Goal: Task Accomplishment & Management: Use online tool/utility

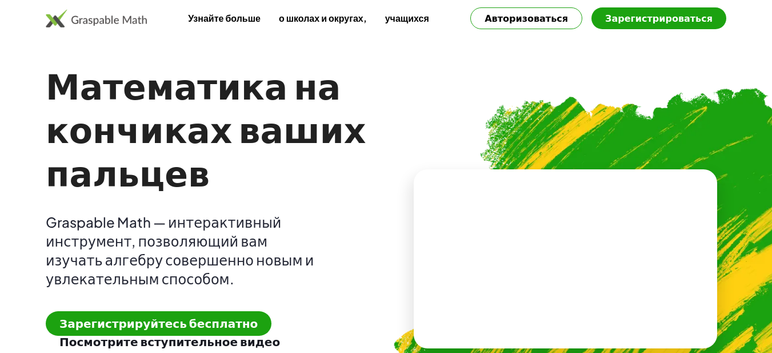
click at [184, 321] on font "Зарегистрируйтесь бесплатно" at bounding box center [158, 322] width 198 height 14
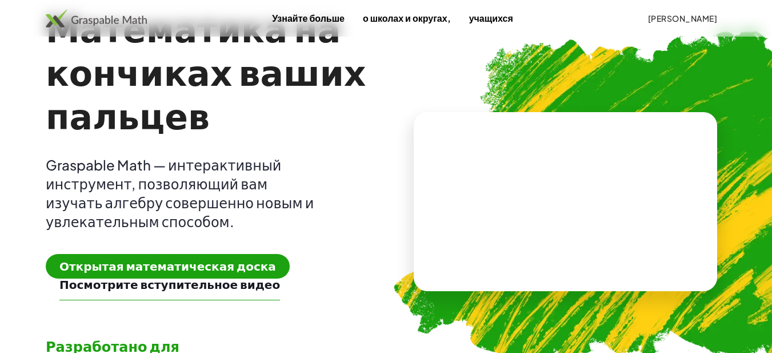
scroll to position [114, 0]
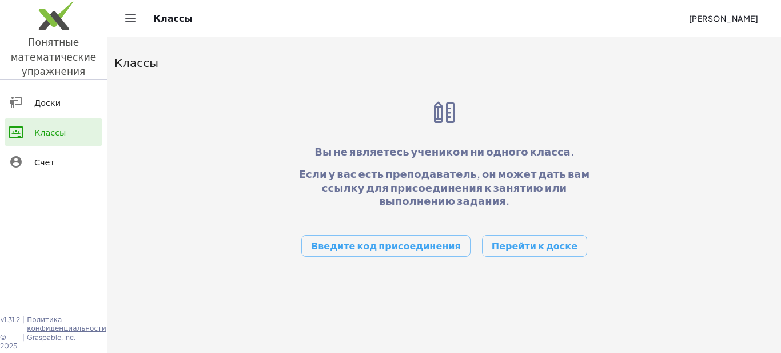
click at [69, 99] on div "Доски" at bounding box center [65, 102] width 63 height 14
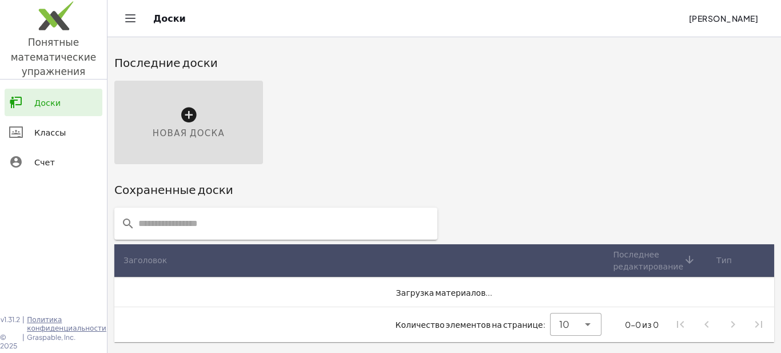
click at [61, 131] on font "Классы" at bounding box center [49, 132] width 31 height 10
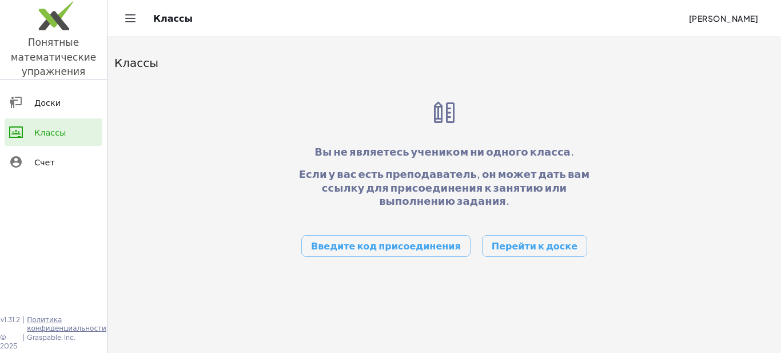
click at [521, 239] on font "Перейти к доске" at bounding box center [535, 245] width 86 height 12
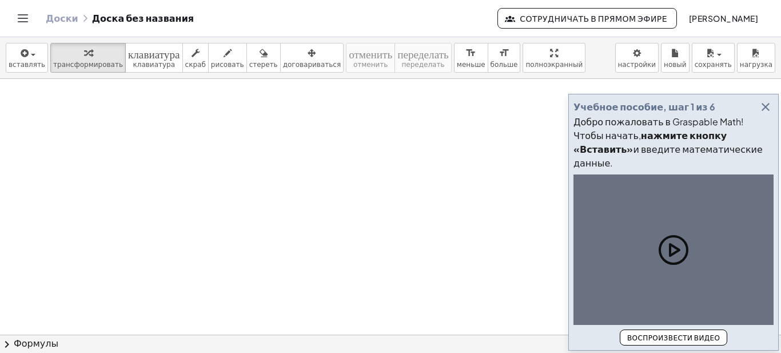
click at [286, 179] on div at bounding box center [390, 334] width 781 height 511
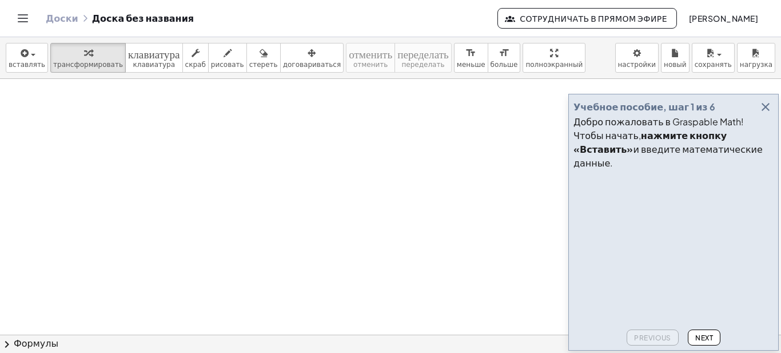
drag, startPoint x: 271, startPoint y: 144, endPoint x: 239, endPoint y: 146, distance: 32.1
click at [260, 162] on div at bounding box center [390, 334] width 781 height 511
drag, startPoint x: 234, startPoint y: 151, endPoint x: 225, endPoint y: 152, distance: 8.6
click at [231, 156] on div at bounding box center [390, 334] width 781 height 511
click at [18, 59] on icon "button" at bounding box center [23, 53] width 10 height 14
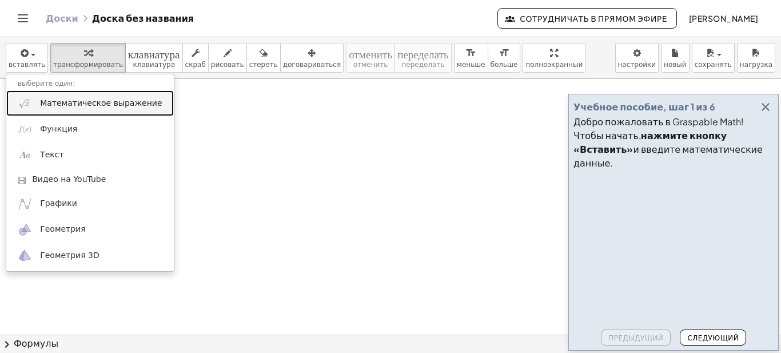
click at [43, 105] on font "Математическое выражение" at bounding box center [101, 102] width 122 height 9
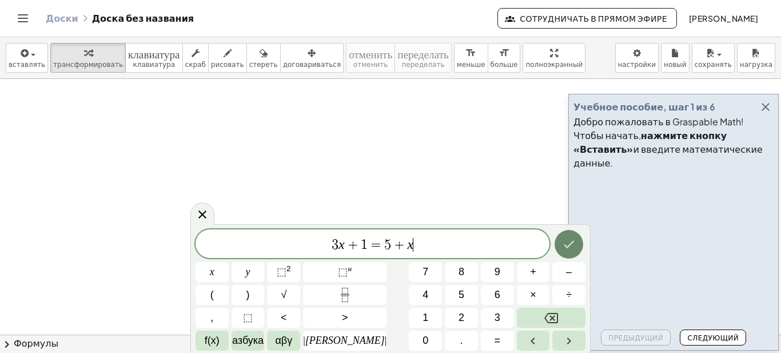
click at [564, 245] on icon "Сделанный" at bounding box center [569, 244] width 10 height 7
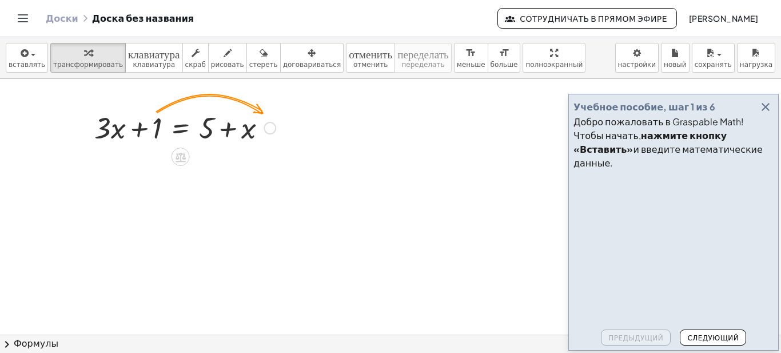
click at [157, 131] on div at bounding box center [185, 126] width 193 height 39
drag, startPoint x: 155, startPoint y: 127, endPoint x: 280, endPoint y: 129, distance: 125.2
click at [280, 129] on div at bounding box center [185, 126] width 193 height 39
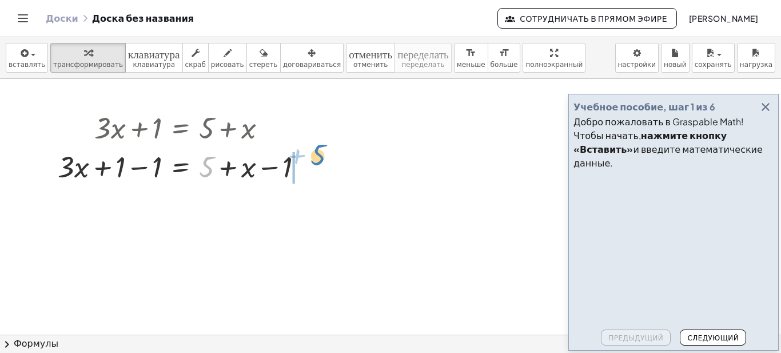
drag, startPoint x: 207, startPoint y: 173, endPoint x: 318, endPoint y: 175, distance: 110.9
click at [319, 174] on div "+ · 3 · x + 1 = + 5 + x + 5 + · 3 · x = + 5 + x + 1 − 1 − 1" at bounding box center [181, 146] width 280 height 83
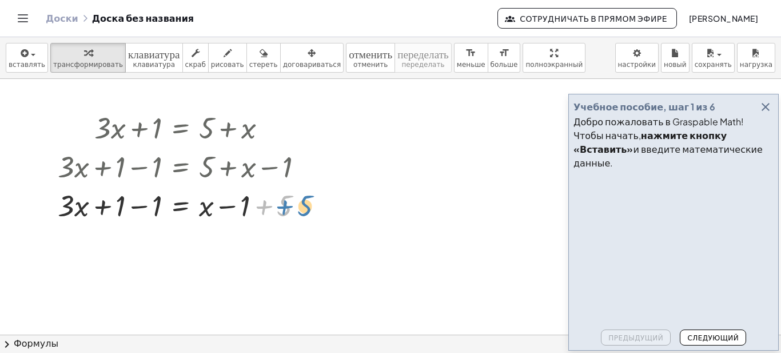
drag, startPoint x: 269, startPoint y: 206, endPoint x: 289, endPoint y: 206, distance: 20.0
click at [289, 206] on div at bounding box center [185, 204] width 266 height 39
drag, startPoint x: 233, startPoint y: 210, endPoint x: 226, endPoint y: 202, distance: 10.5
click at [228, 203] on div at bounding box center [185, 204] width 266 height 39
drag, startPoint x: 226, startPoint y: 204, endPoint x: 209, endPoint y: 201, distance: 17.5
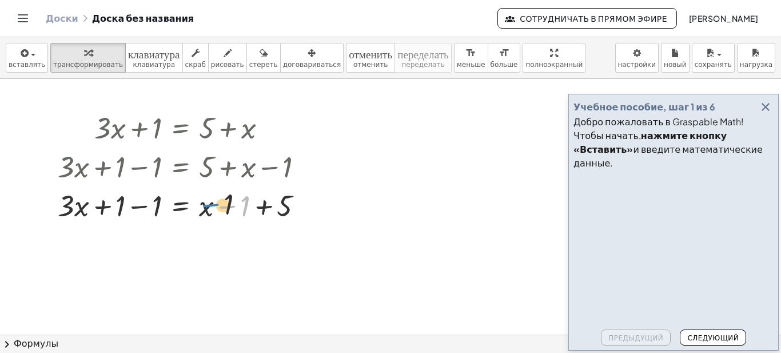
click at [202, 202] on div at bounding box center [185, 204] width 266 height 39
drag, startPoint x: 246, startPoint y: 207, endPoint x: 200, endPoint y: 207, distance: 46.3
click at [714, 337] on font "Следующий" at bounding box center [713, 337] width 51 height 9
